Goal: Use online tool/utility: Use online tool/utility

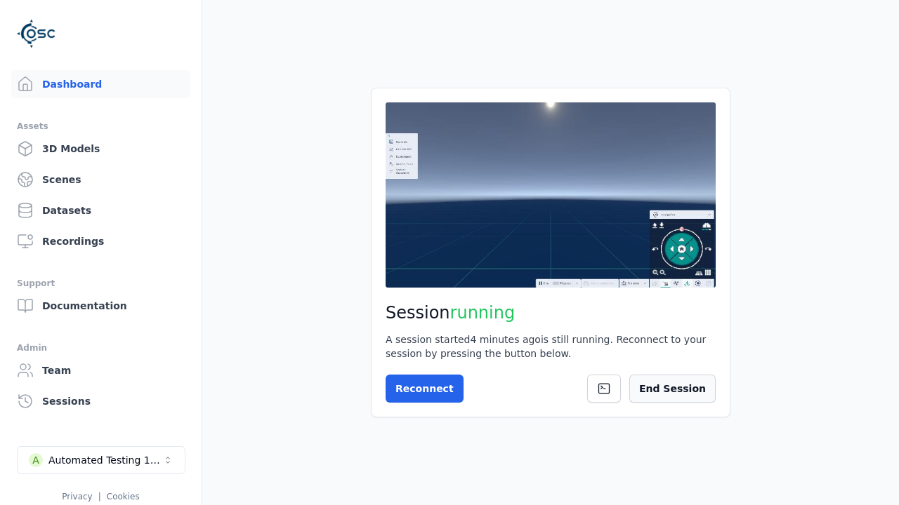
click at [681, 381] on button "End Session" at bounding box center [672, 389] width 86 height 28
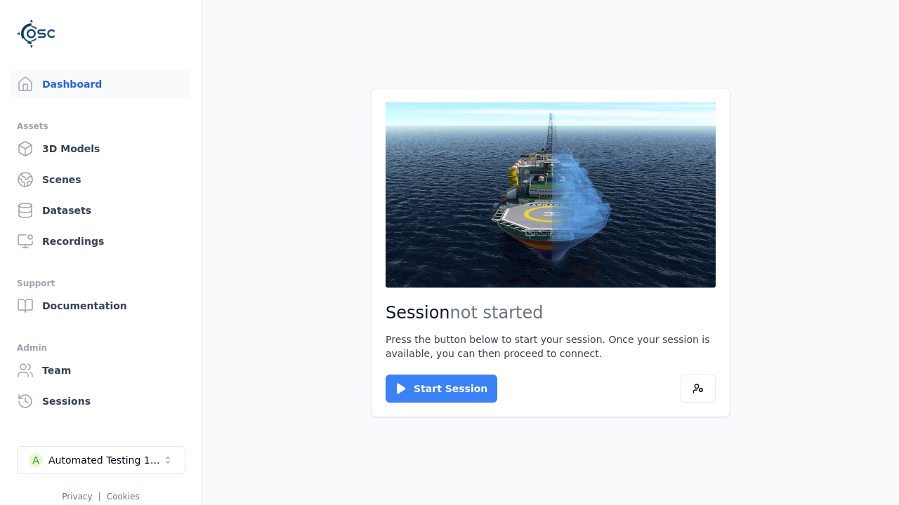
click at [432, 389] on button "Start Session" at bounding box center [441, 389] width 112 height 28
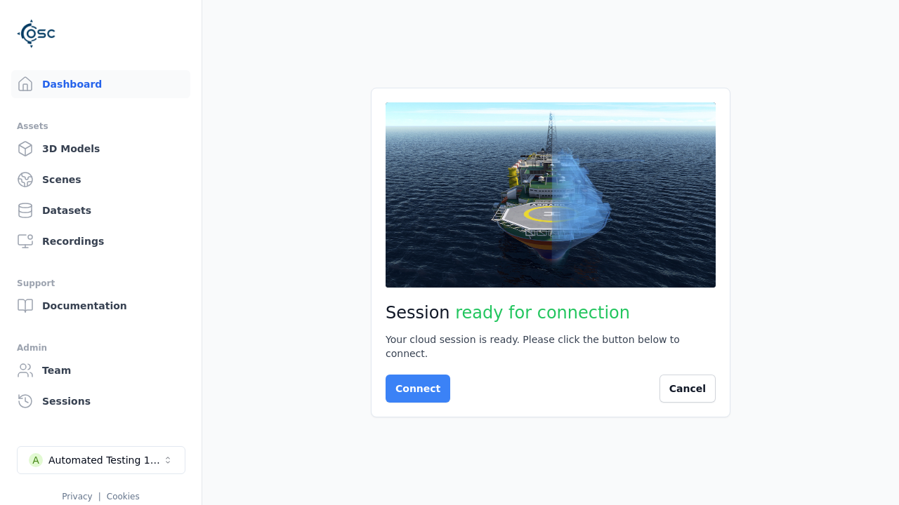
click at [413, 382] on button "Connect" at bounding box center [417, 389] width 65 height 28
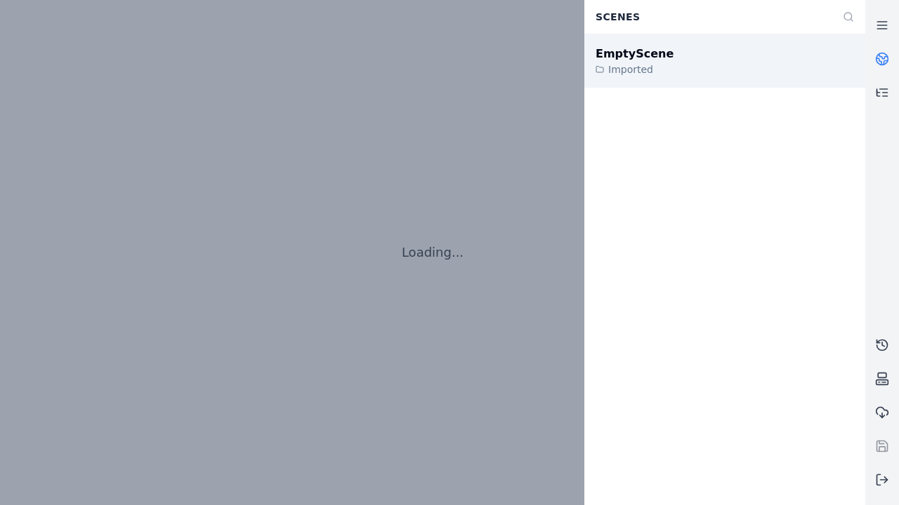
click at [626, 53] on div "EmptyScene" at bounding box center [634, 54] width 78 height 17
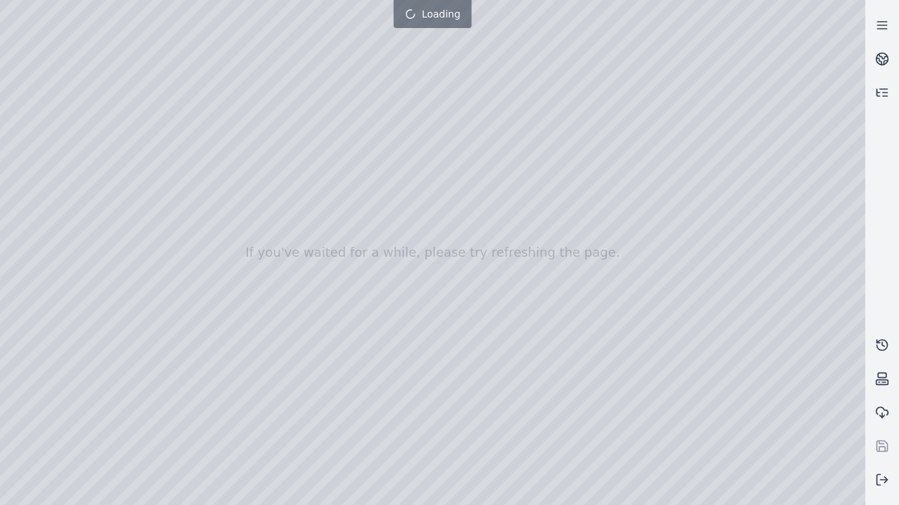
click at [4, 4] on div at bounding box center [432, 252] width 865 height 505
click at [792, 495] on div at bounding box center [432, 252] width 865 height 505
